Goal: Task Accomplishment & Management: Manage account settings

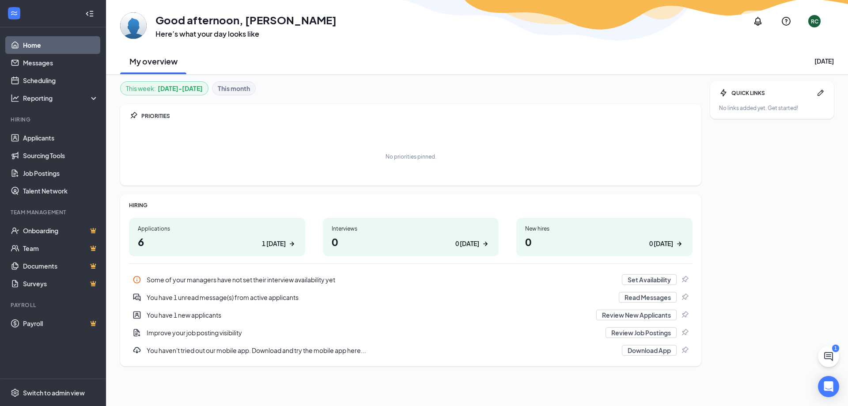
click at [252, 299] on div "You have 1 unread message(s) from active applicants" at bounding box center [380, 297] width 467 height 9
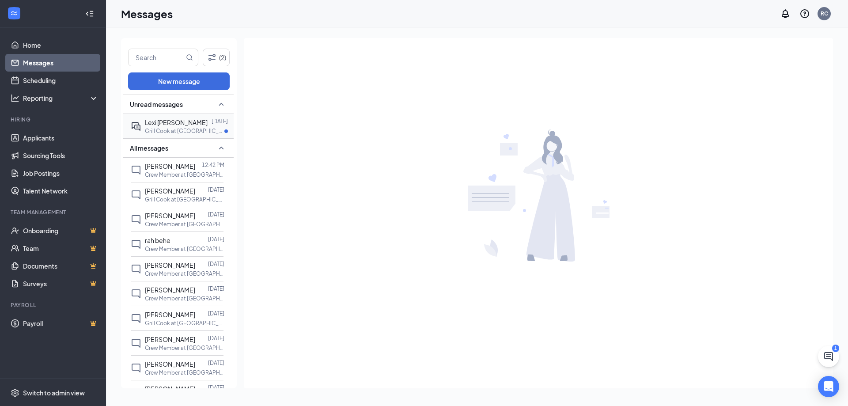
click at [209, 129] on p "Grill Cook at [GEOGRAPHIC_DATA] DQ Grill & Chill" at bounding box center [184, 131] width 79 height 8
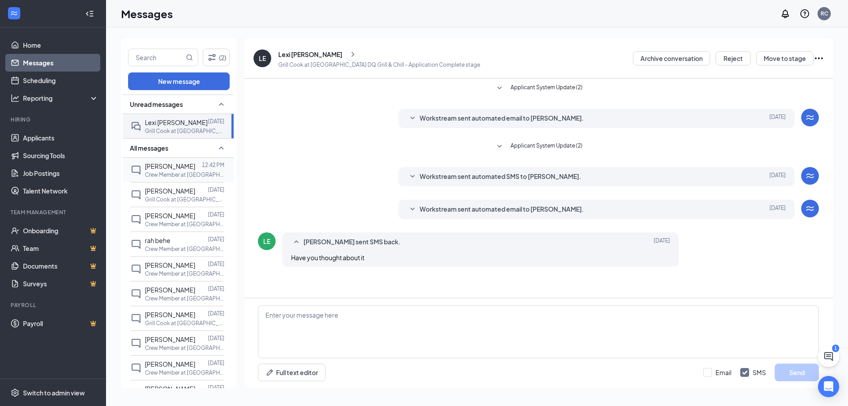
click at [195, 169] on div at bounding box center [198, 166] width 7 height 10
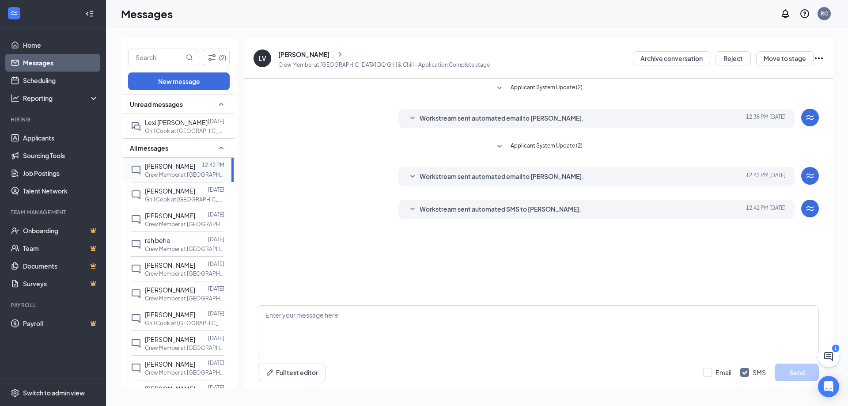
click at [171, 175] on p "Crew Member at [GEOGRAPHIC_DATA] DQ Grill & Chill" at bounding box center [184, 175] width 79 height 8
click at [46, 136] on link "Applicants" at bounding box center [61, 138] width 76 height 18
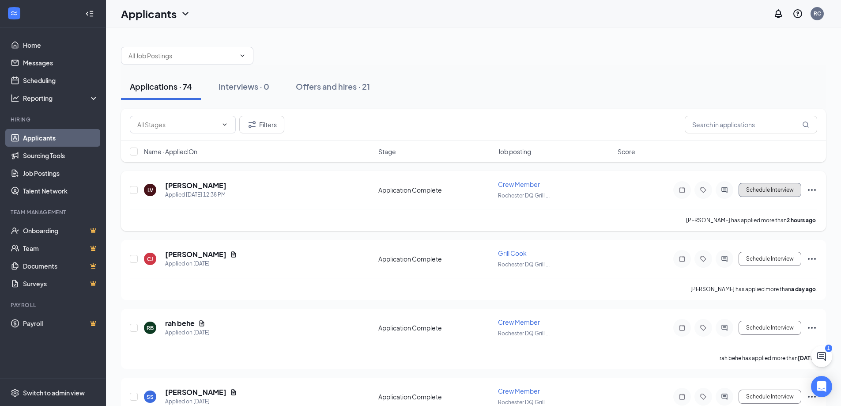
click at [748, 187] on button "Schedule Interview" at bounding box center [770, 190] width 63 height 14
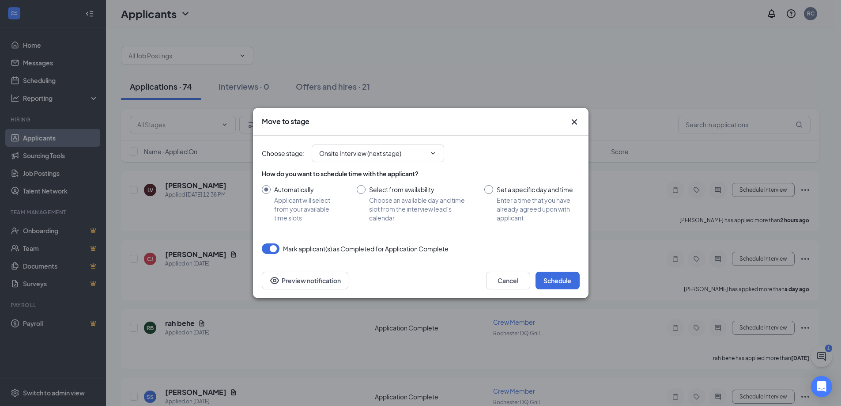
click at [432, 183] on div "How do you want to schedule time with the applicant? Automatically Applicant wi…" at bounding box center [421, 195] width 318 height 53
click at [428, 152] on span at bounding box center [432, 153] width 9 height 7
click at [434, 152] on icon "ChevronDown" at bounding box center [433, 153] width 7 height 7
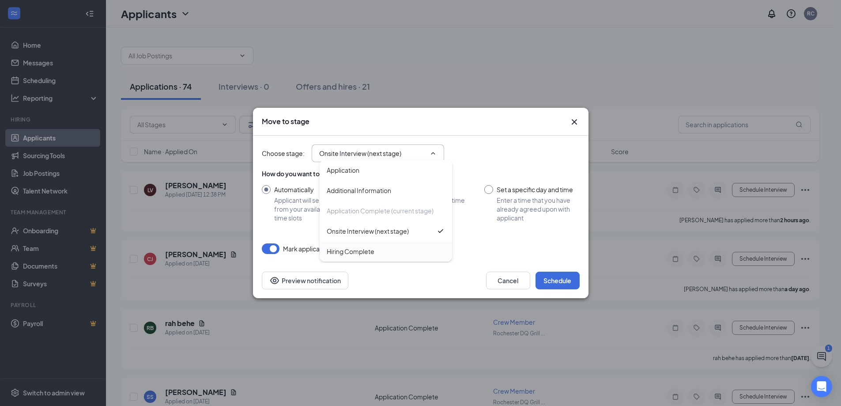
click at [416, 245] on div "Hiring Complete" at bounding box center [386, 251] width 132 height 20
type input "Hiring Complete"
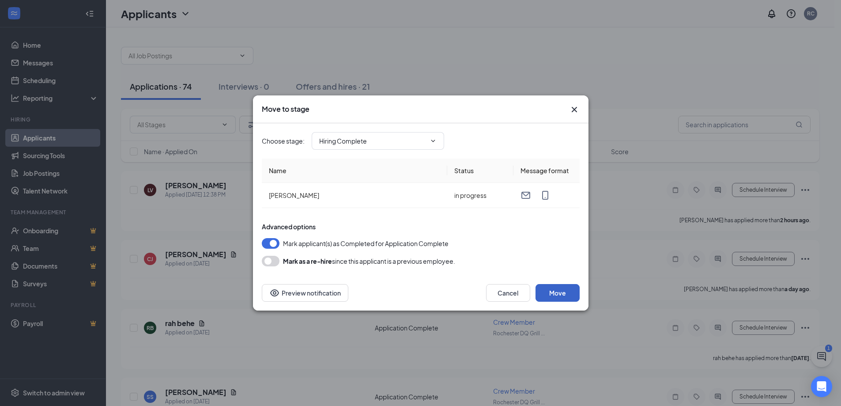
click at [567, 289] on button "Move" at bounding box center [558, 293] width 44 height 18
